Goal: Transaction & Acquisition: Purchase product/service

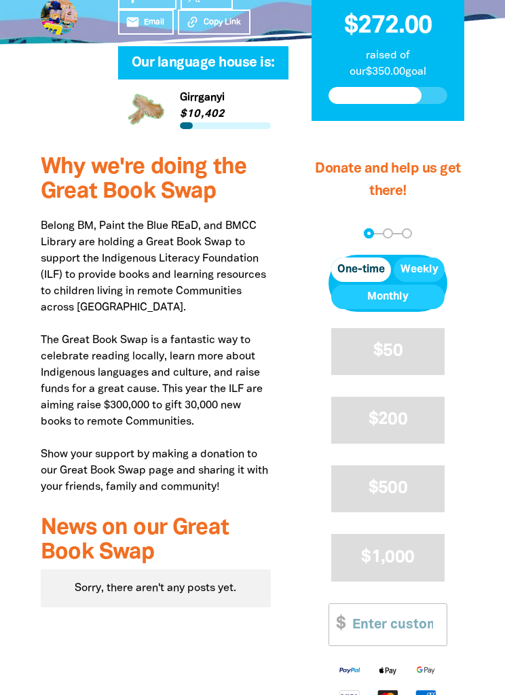
click at [389, 611] on input "Other Amount" at bounding box center [395, 624] width 104 height 41
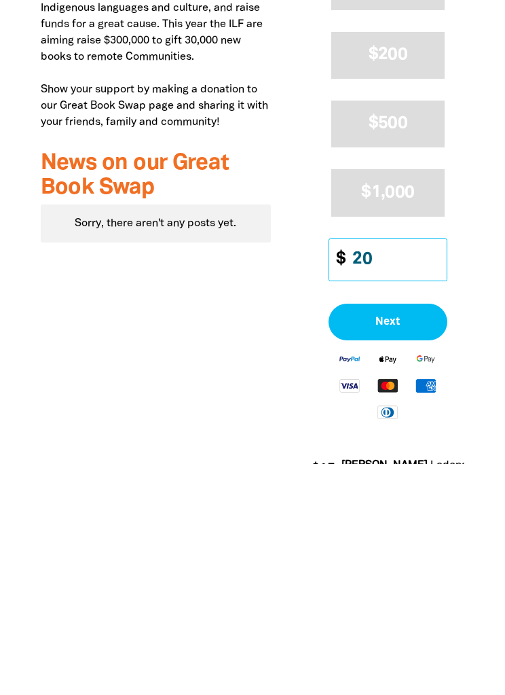
type input "20"
click at [391, 535] on button "Next" at bounding box center [388, 553] width 119 height 37
select select "AU"
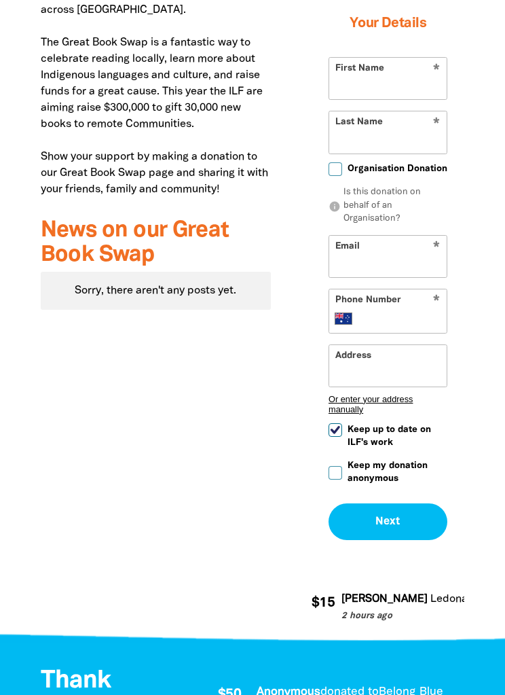
scroll to position [673, 0]
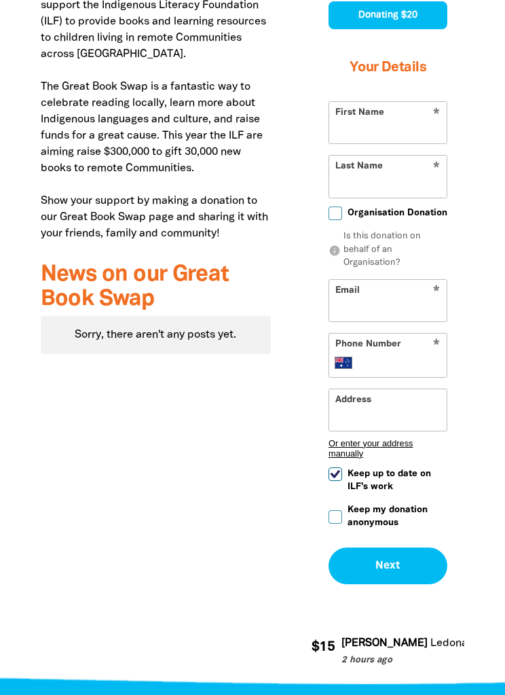
click at [386, 112] on input "First Name" at bounding box center [388, 122] width 118 height 41
type input "Jo"
click at [380, 173] on input "Last Name" at bounding box center [388, 176] width 118 height 41
type input "D"
click at [372, 312] on input "Email" at bounding box center [388, 300] width 118 height 41
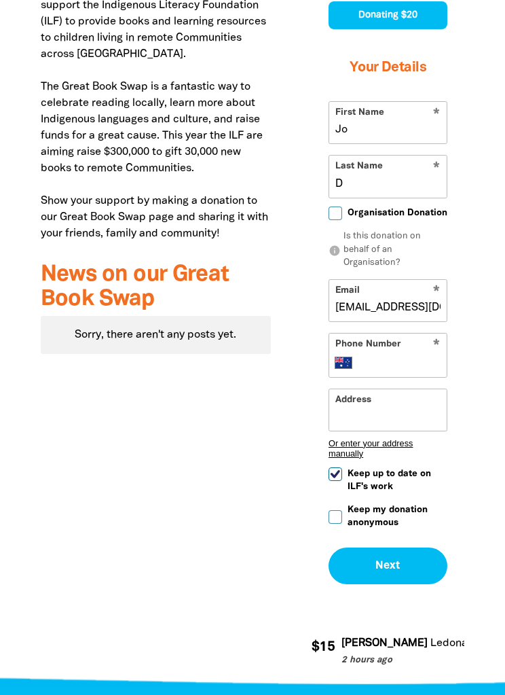
type input "[EMAIL_ADDRESS][DOMAIN_NAME]"
click at [398, 365] on input "Phone Number" at bounding box center [402, 363] width 79 height 16
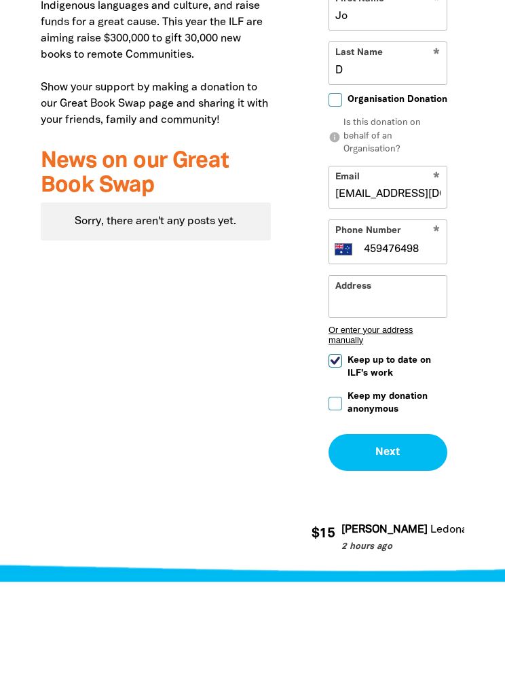
type input "459476498"
click at [331, 467] on input "Keep up to date on ILF's work" at bounding box center [336, 474] width 14 height 14
checkbox input "false"
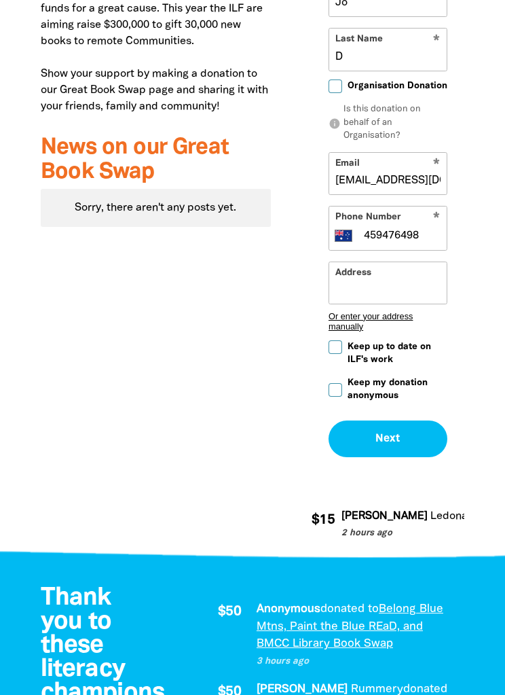
scroll to position [808, 0]
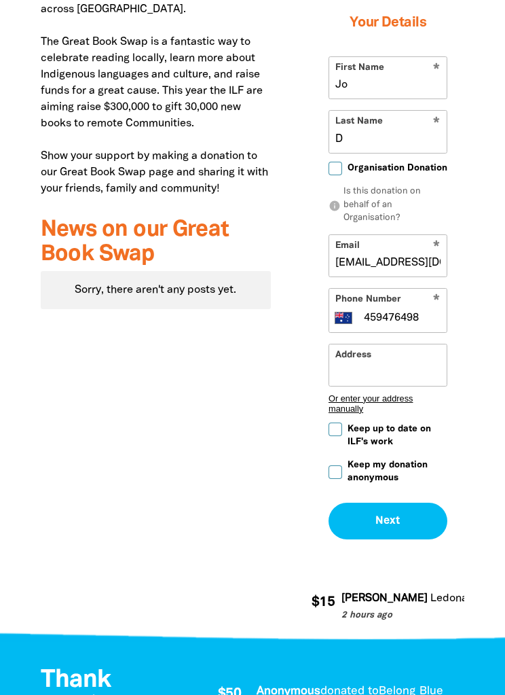
click at [396, 539] on button "Next chevron_right" at bounding box center [388, 521] width 119 height 37
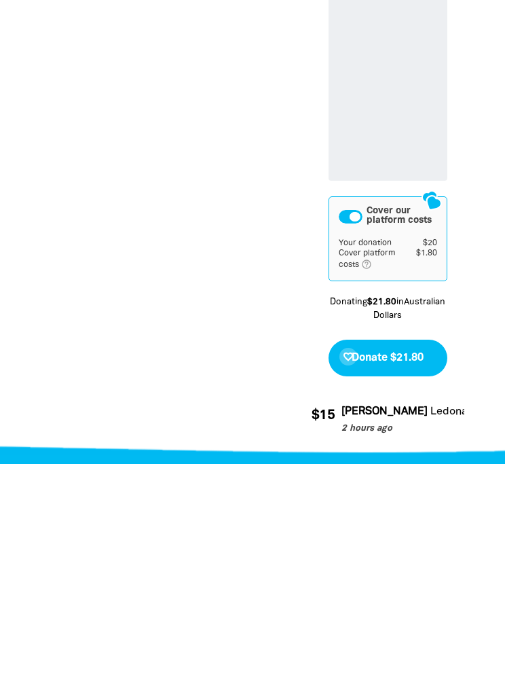
scroll to position [833, 0]
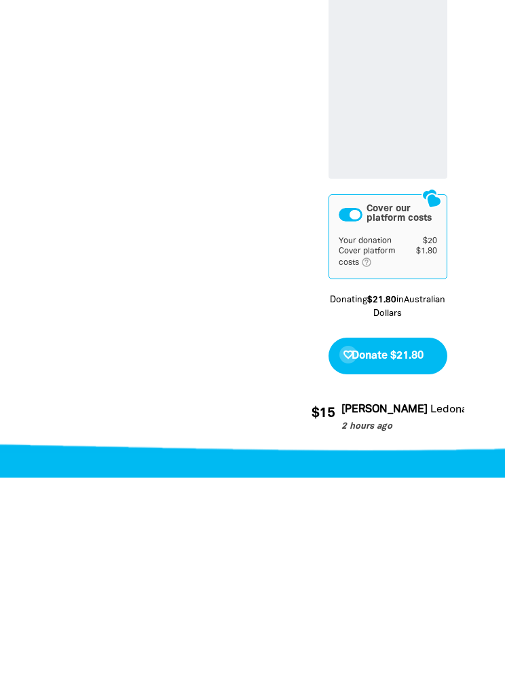
click at [403, 568] on span "Donate $21.80" at bounding box center [388, 573] width 72 height 11
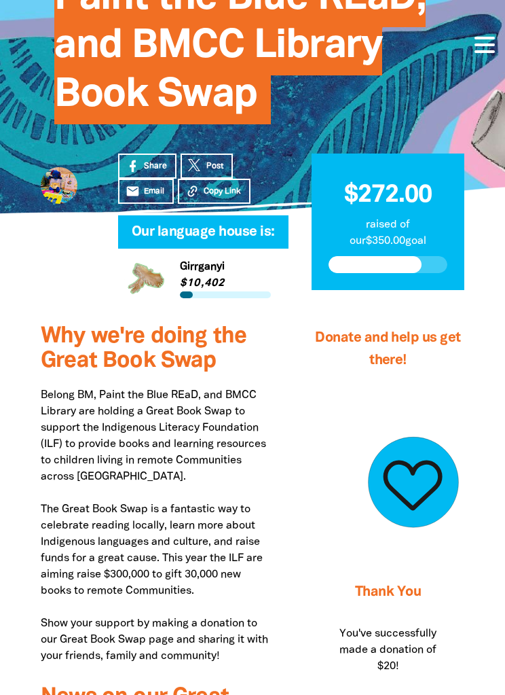
scroll to position [0, 0]
